Goal: Information Seeking & Learning: Learn about a topic

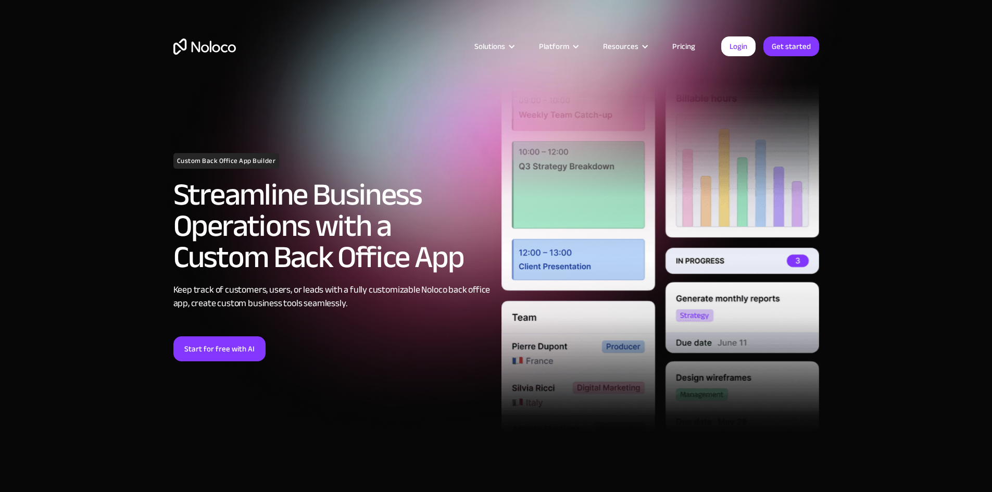
click at [439, 408] on div "Custom Back Office App Builder Streamline Business Operations with a Custom Bac…" at bounding box center [496, 256] width 656 height 399
click at [367, 444] on div "Custom Back Office App Builder Streamline Business Operations with a Custom Bac…" at bounding box center [496, 256] width 656 height 399
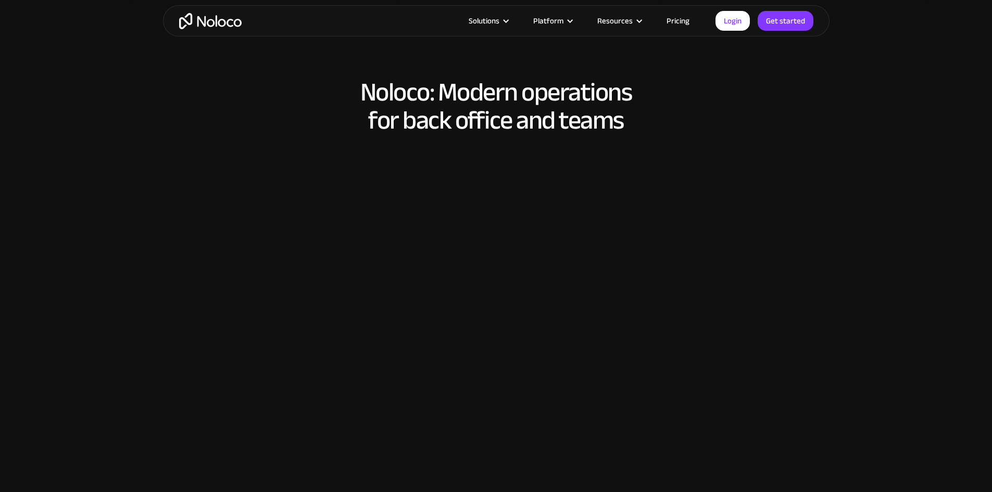
scroll to position [694, 0]
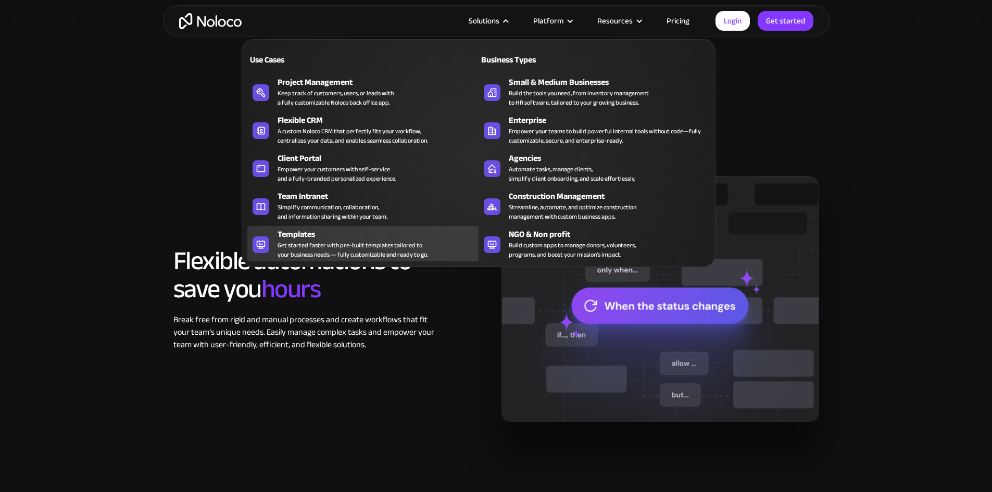
click at [307, 245] on div "Get started faster with pre-built templates tailored to your business needs — f…" at bounding box center [352, 249] width 150 height 19
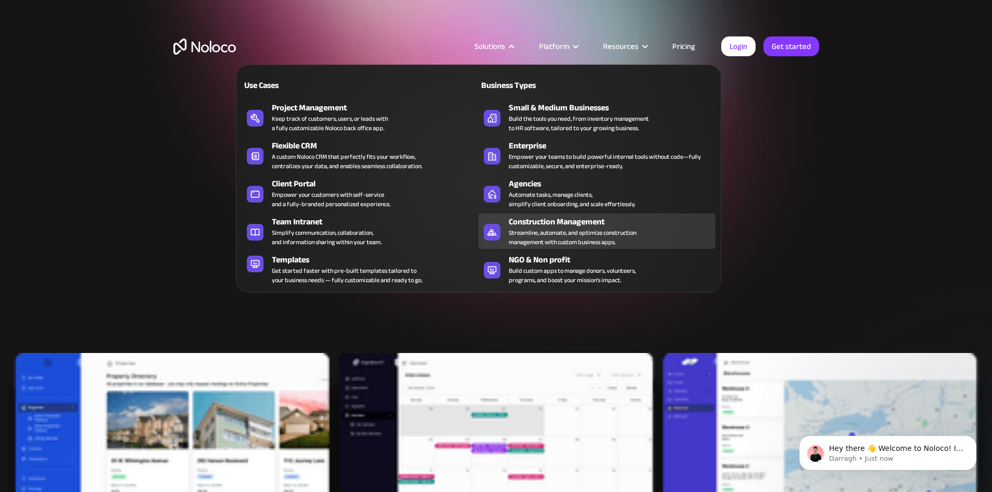
click at [581, 238] on div "Streamline, automate, and optimize construction management with custom business…" at bounding box center [573, 237] width 128 height 19
